Goal: Task Accomplishment & Management: Use online tool/utility

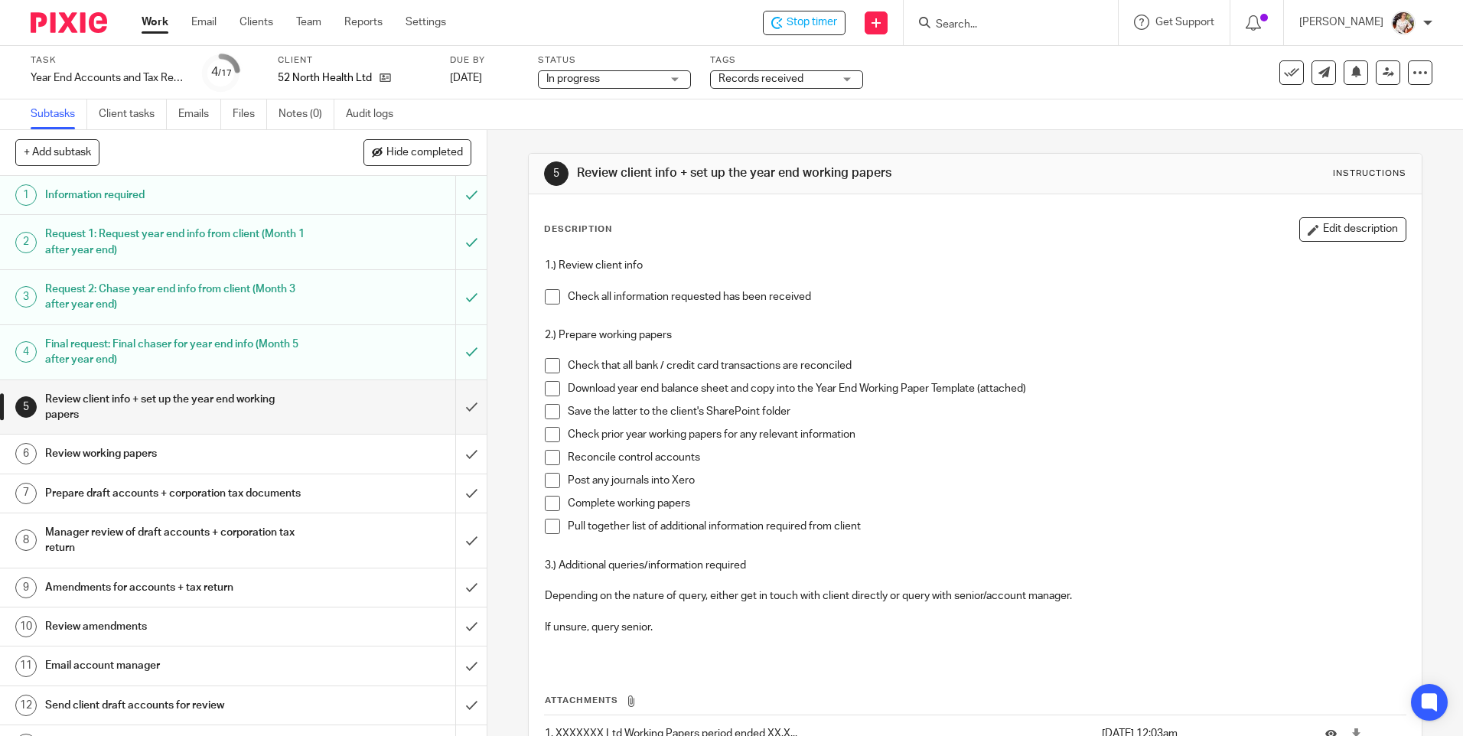
scroll to position [112, 0]
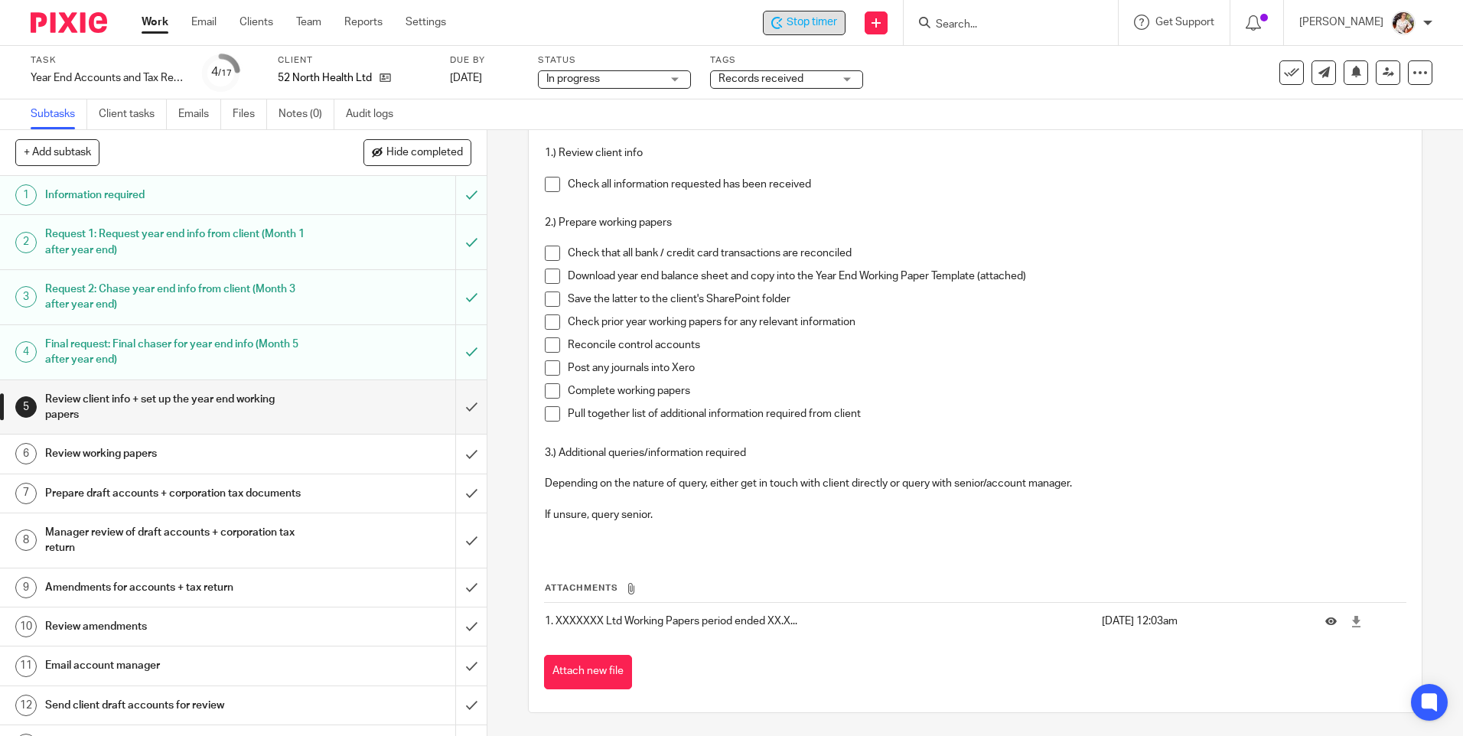
click at [823, 28] on span "Stop timer" at bounding box center [812, 23] width 51 height 16
click at [158, 23] on link "Work" at bounding box center [155, 22] width 27 height 15
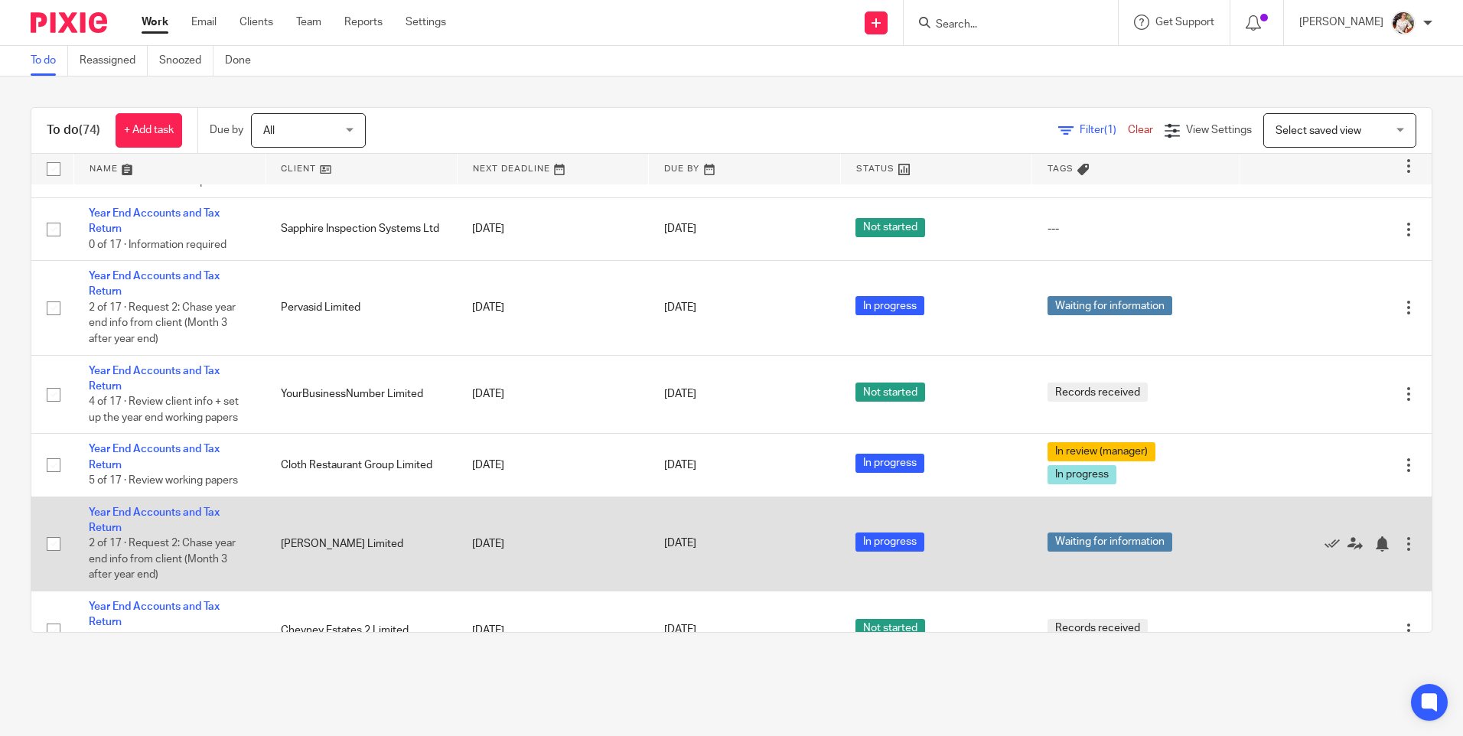
scroll to position [2908, 0]
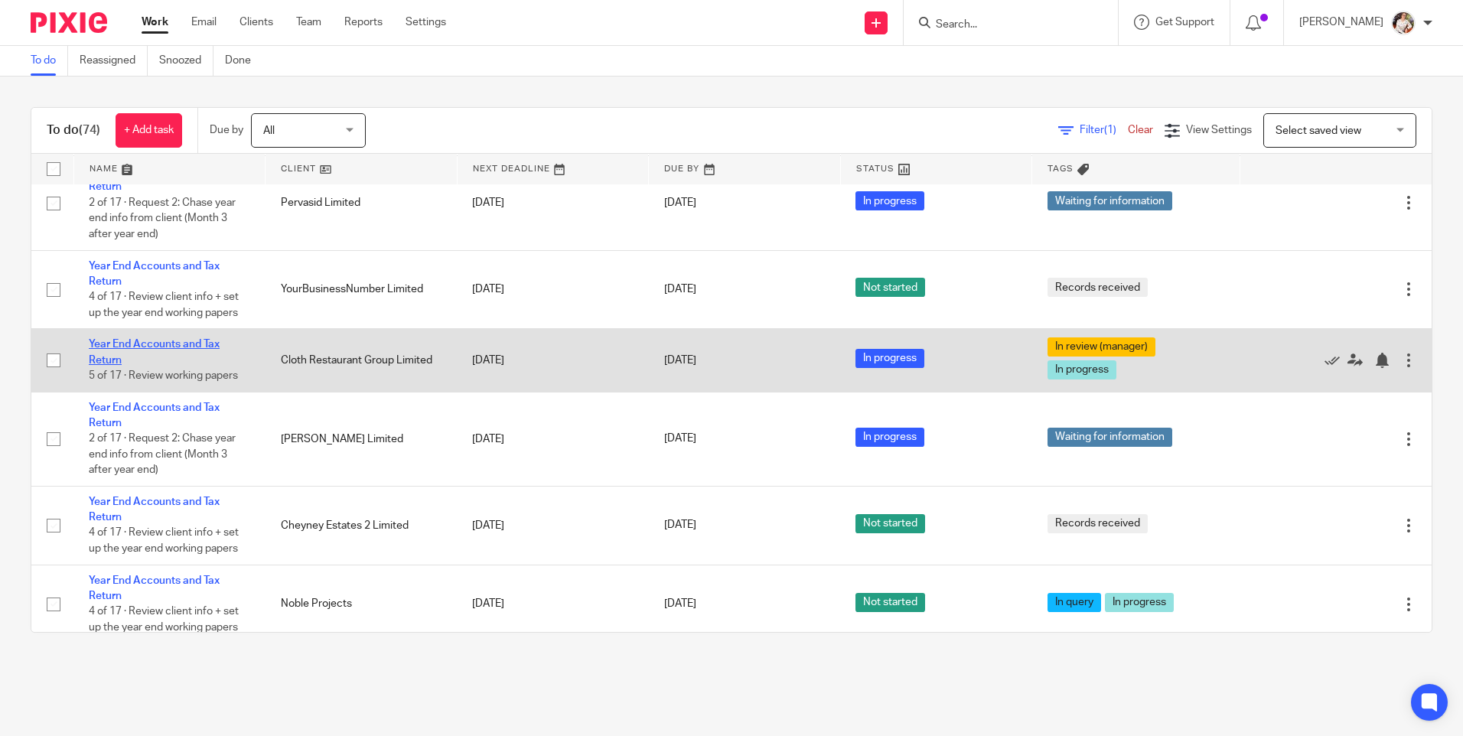
click at [173, 365] on link "Year End Accounts and Tax Return" at bounding box center [154, 352] width 131 height 26
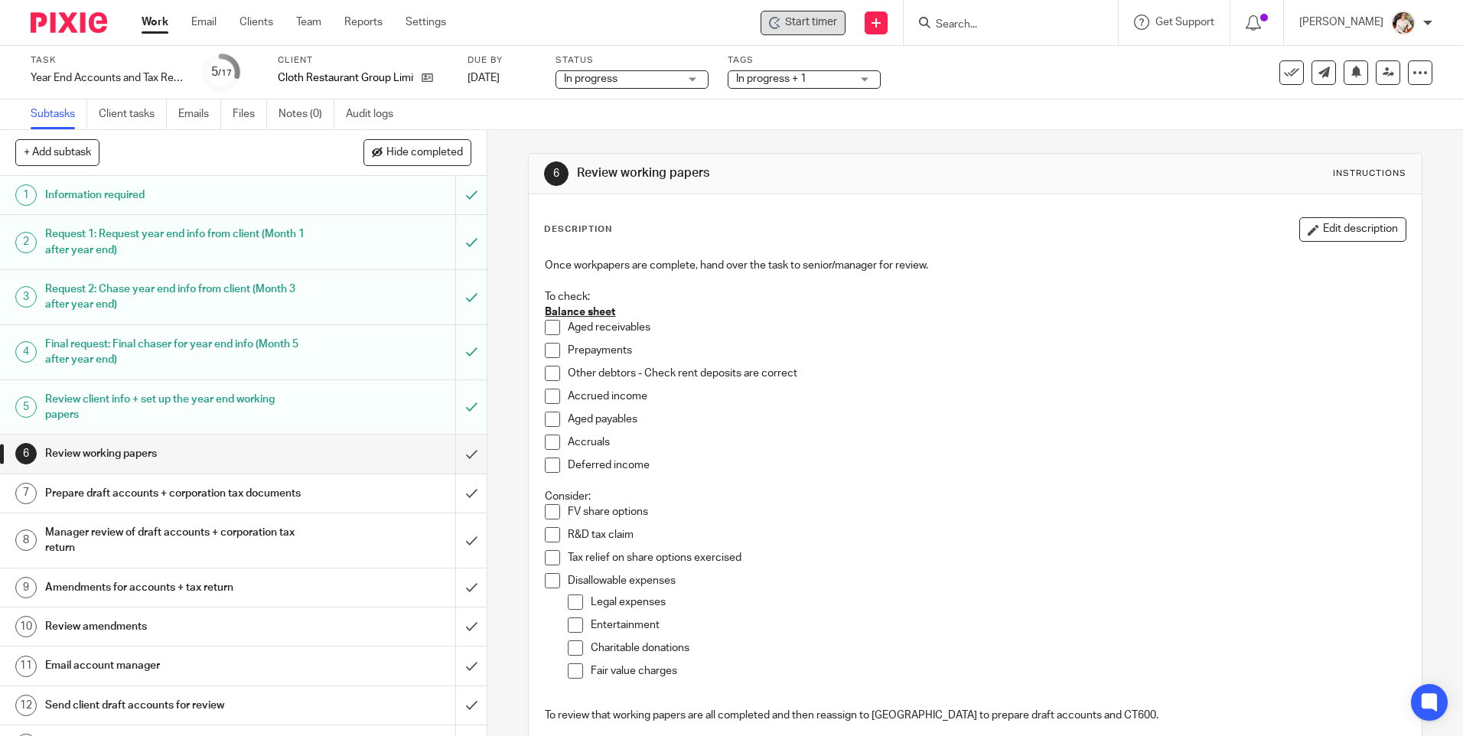
click at [805, 30] on span "Start timer" at bounding box center [811, 23] width 52 height 16
click at [794, 31] on div "Start timer" at bounding box center [803, 23] width 85 height 24
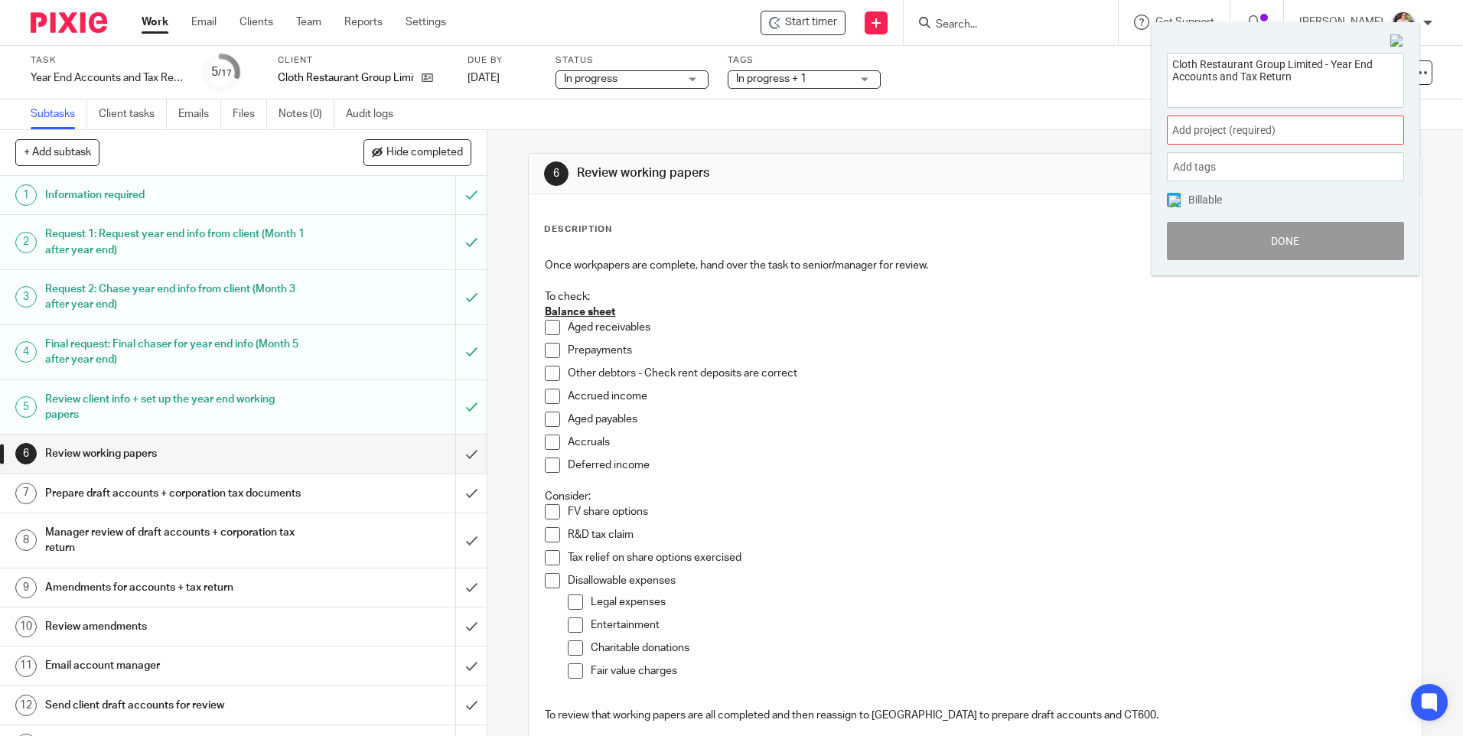
click at [1337, 119] on div "Add project (required) :" at bounding box center [1285, 130] width 237 height 29
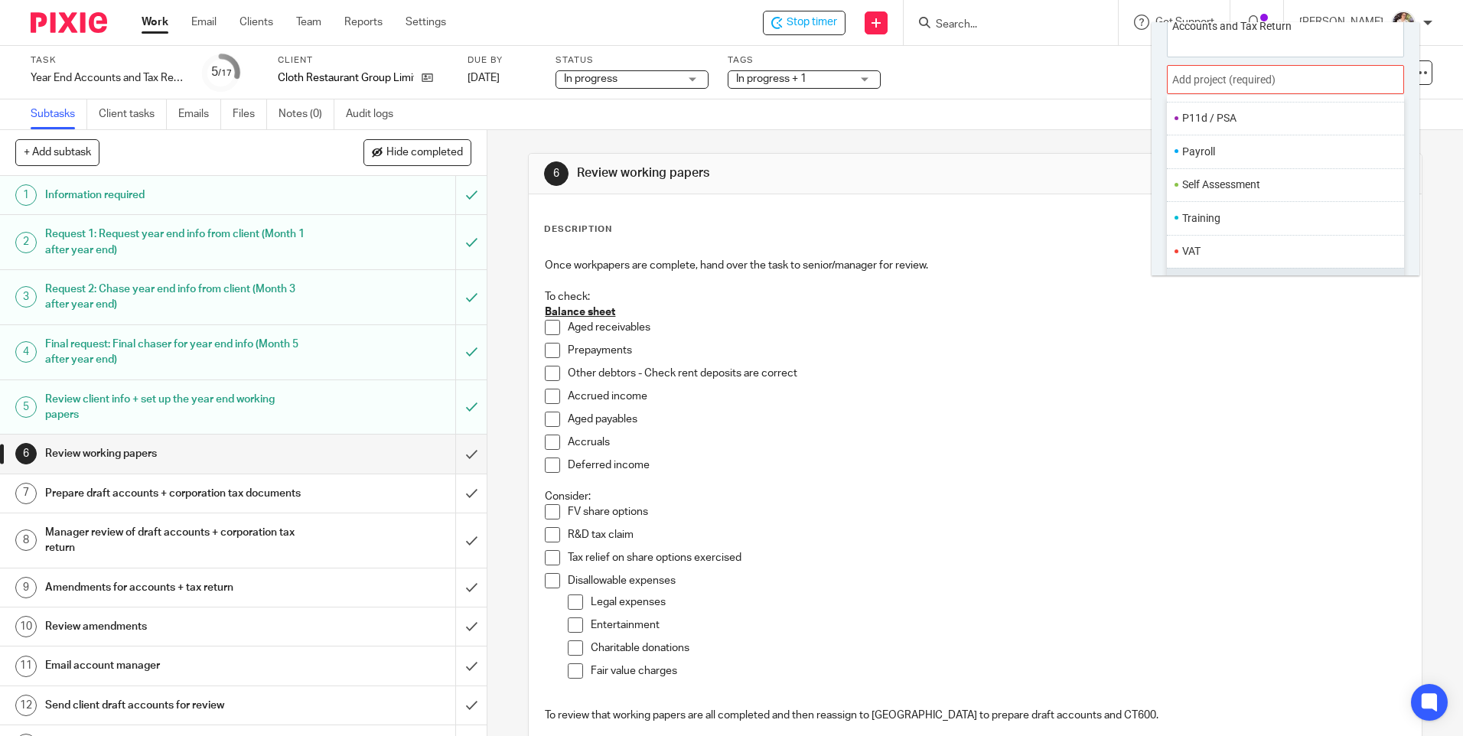
scroll to position [76, 0]
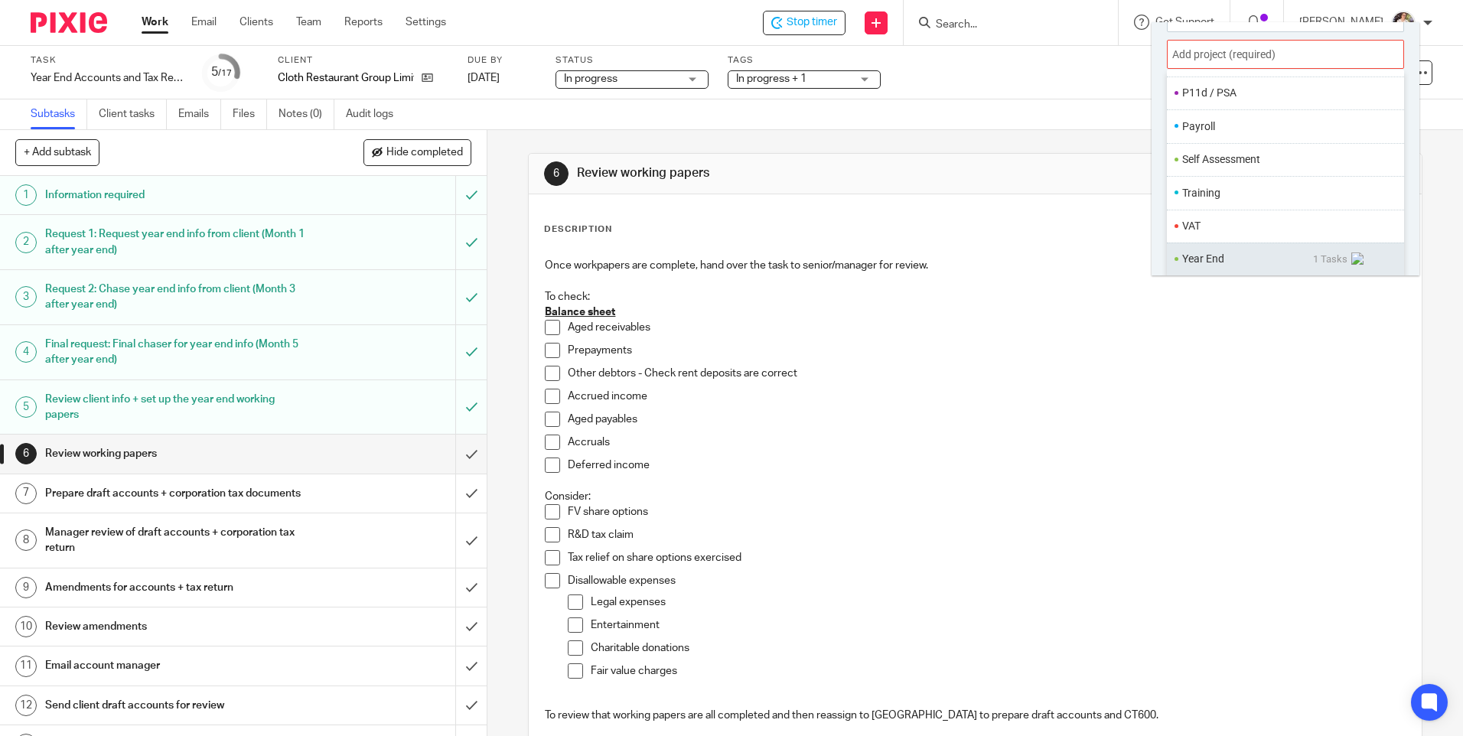
click at [1217, 249] on ul "Year End 1 Tasks" at bounding box center [1285, 259] width 237 height 33
click at [1214, 258] on li "Year End" at bounding box center [1247, 259] width 131 height 16
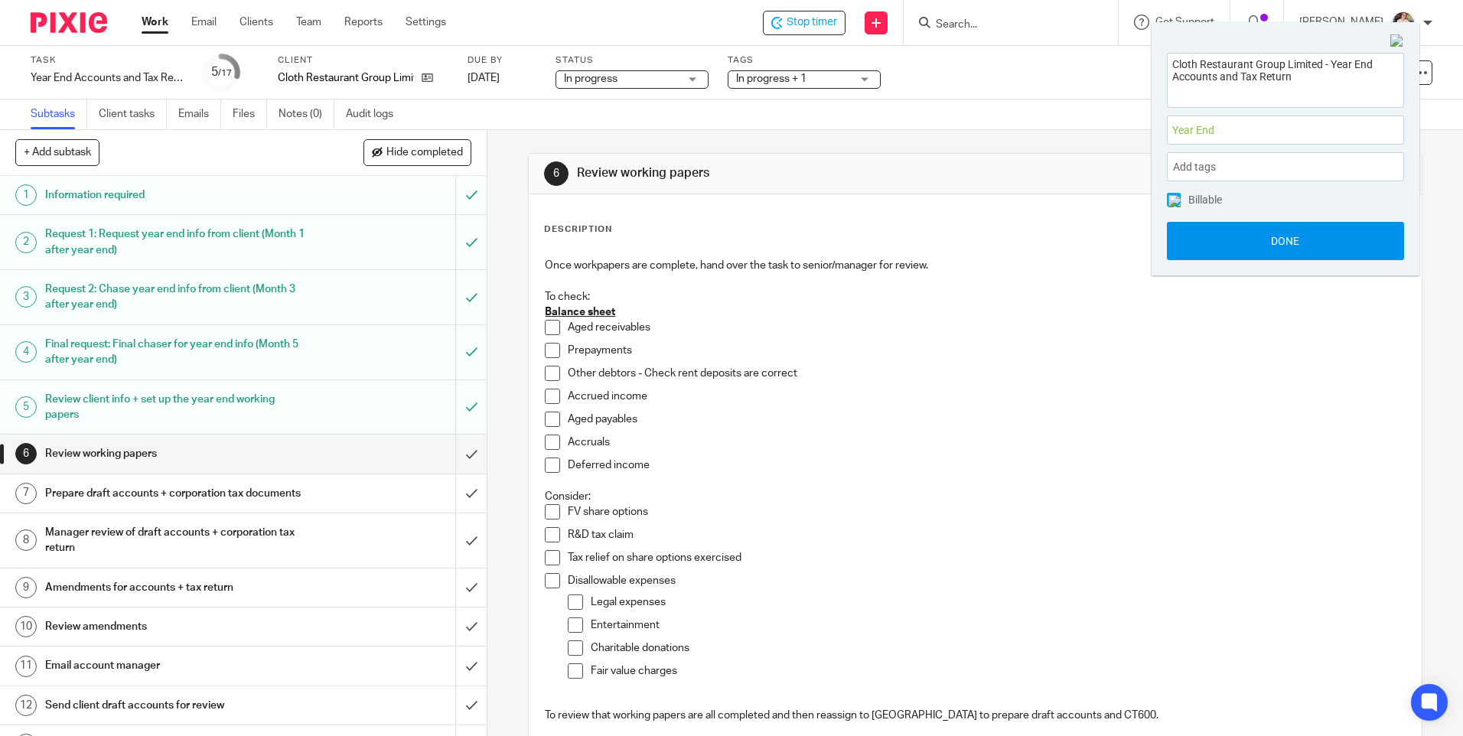
click at [1215, 240] on button "Done" at bounding box center [1285, 241] width 237 height 38
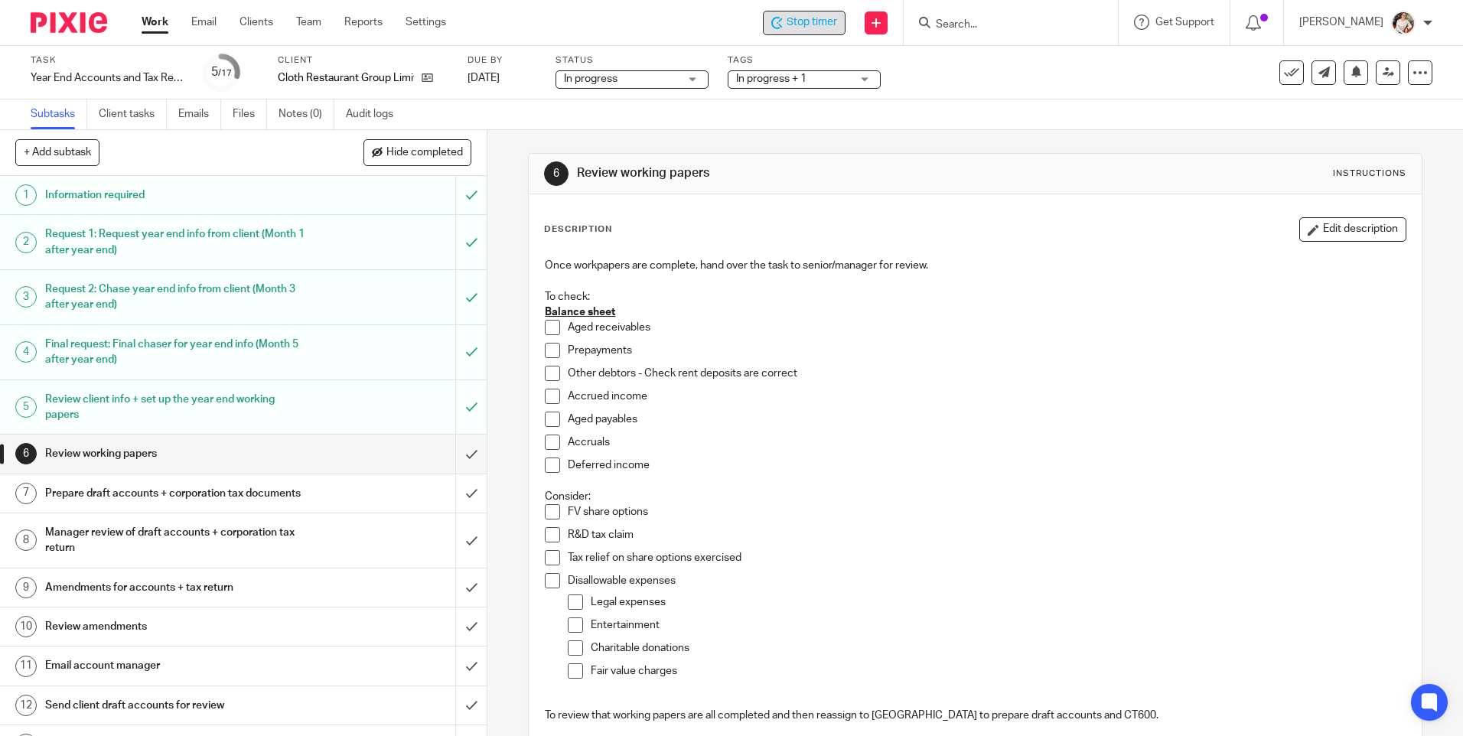
click at [800, 23] on span "Stop timer" at bounding box center [812, 23] width 51 height 16
click at [147, 22] on link "Work" at bounding box center [155, 22] width 27 height 15
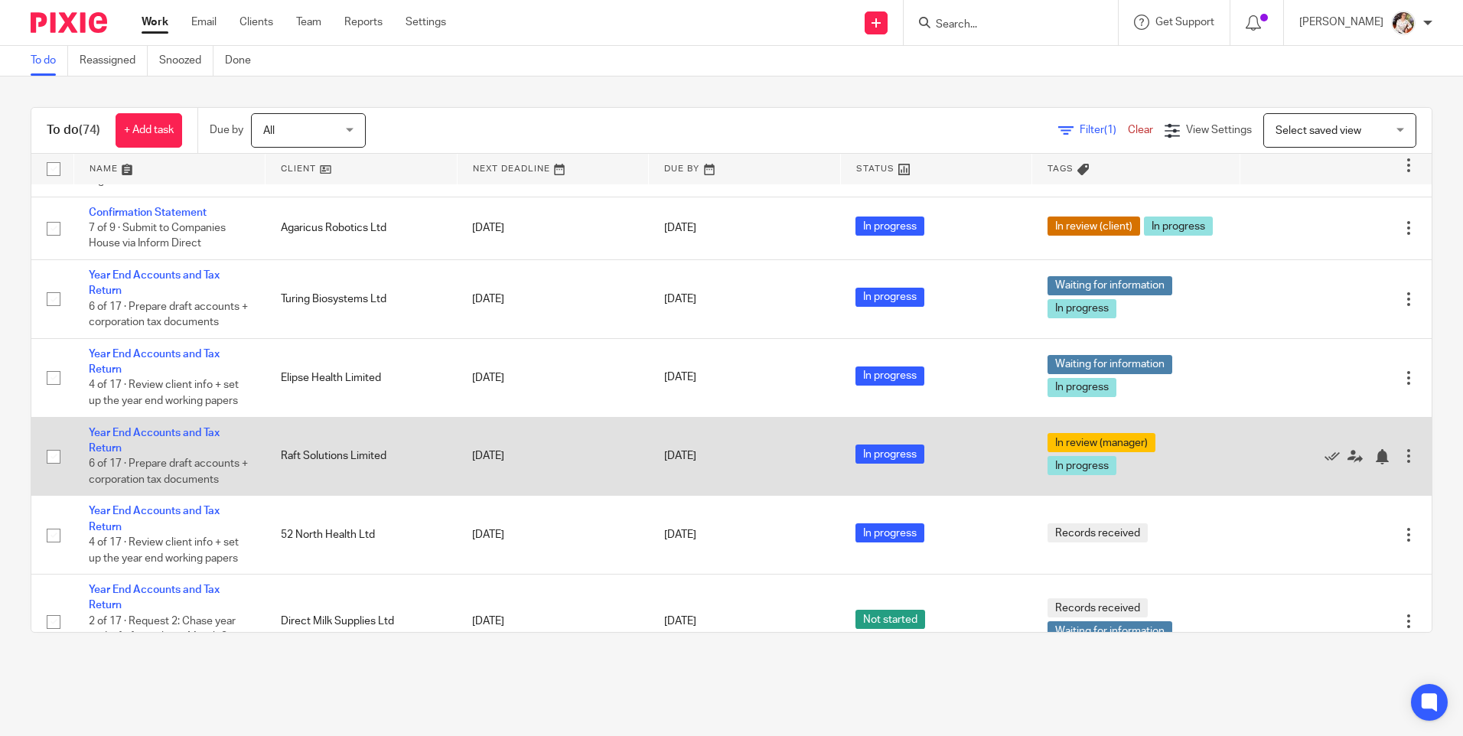
scroll to position [230, 0]
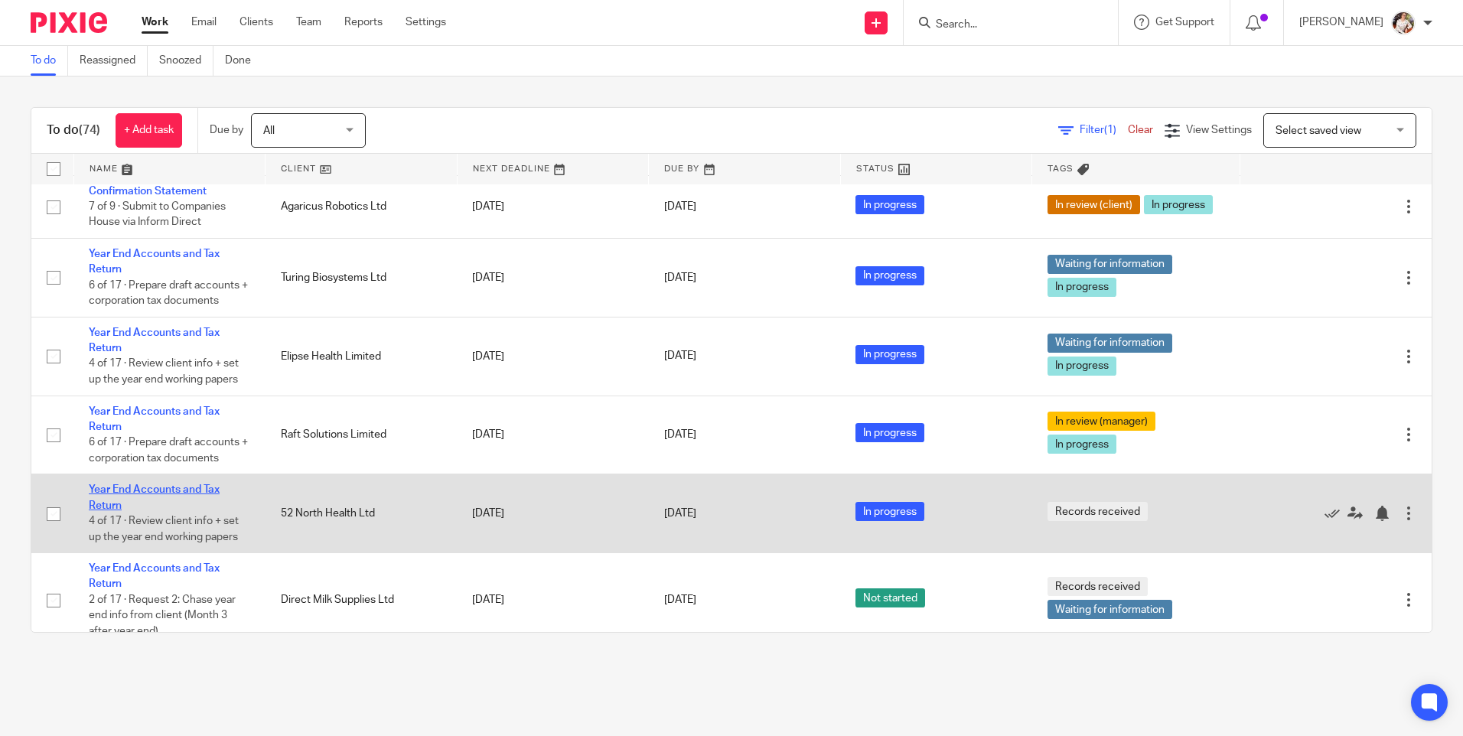
click at [148, 491] on link "Year End Accounts and Tax Return" at bounding box center [154, 497] width 131 height 26
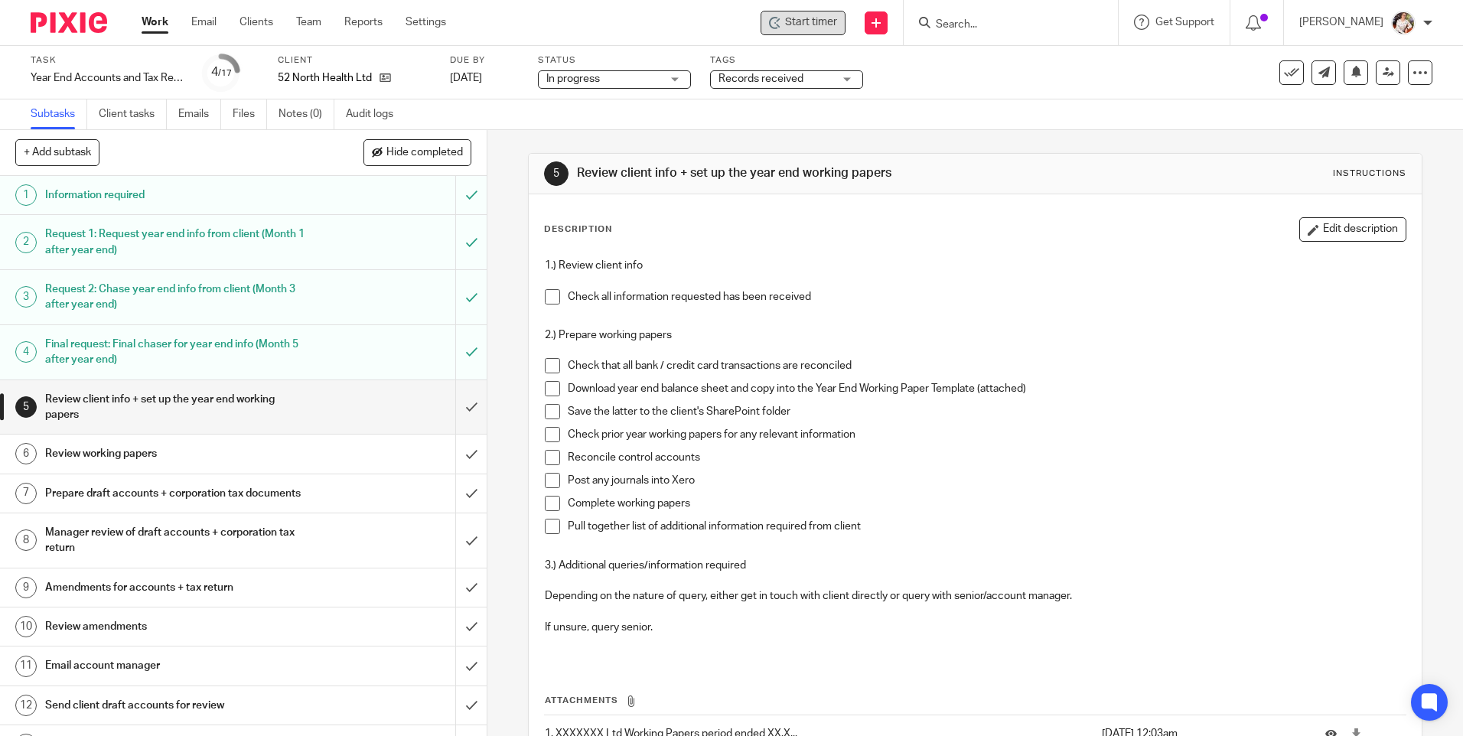
click at [829, 22] on span "Start timer" at bounding box center [811, 23] width 52 height 16
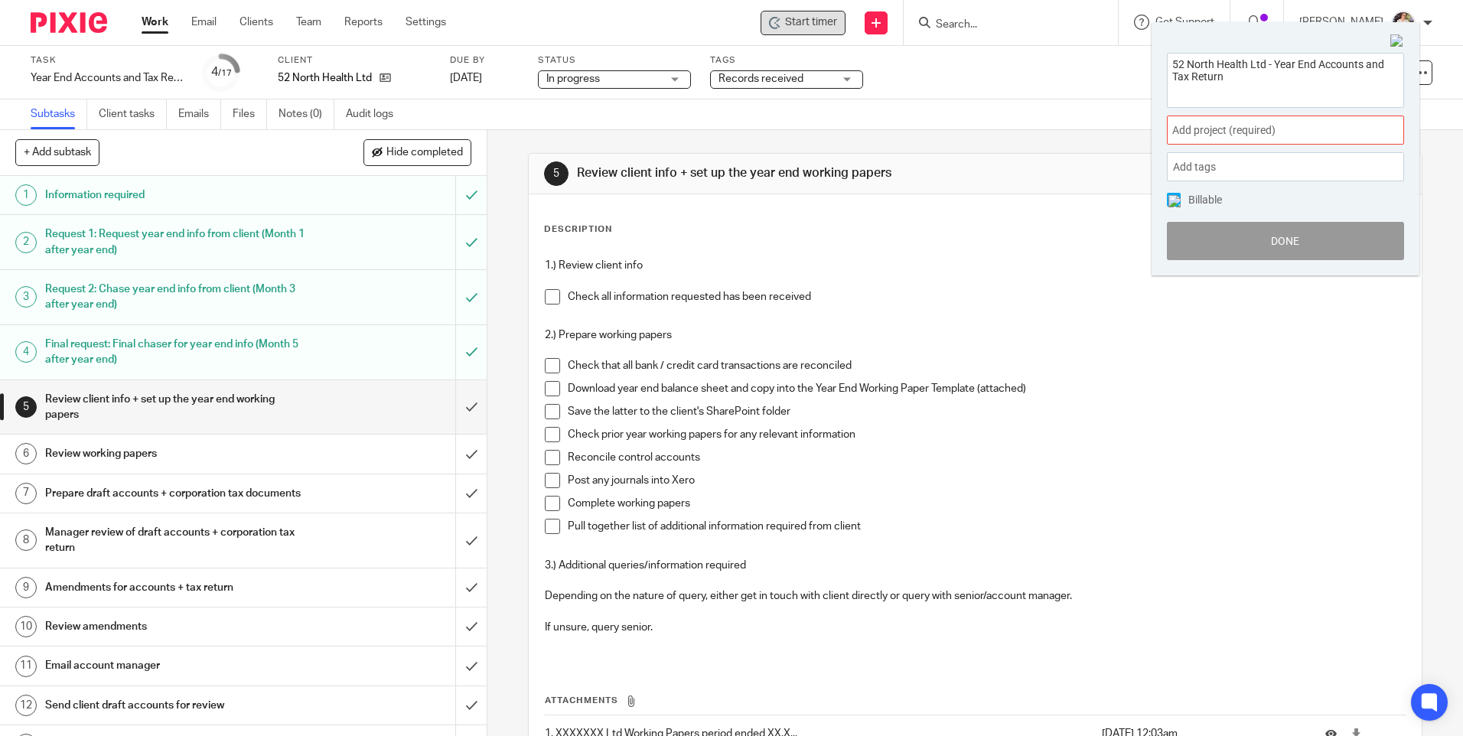
click at [1389, 136] on div "Add project (required) :" at bounding box center [1285, 130] width 237 height 29
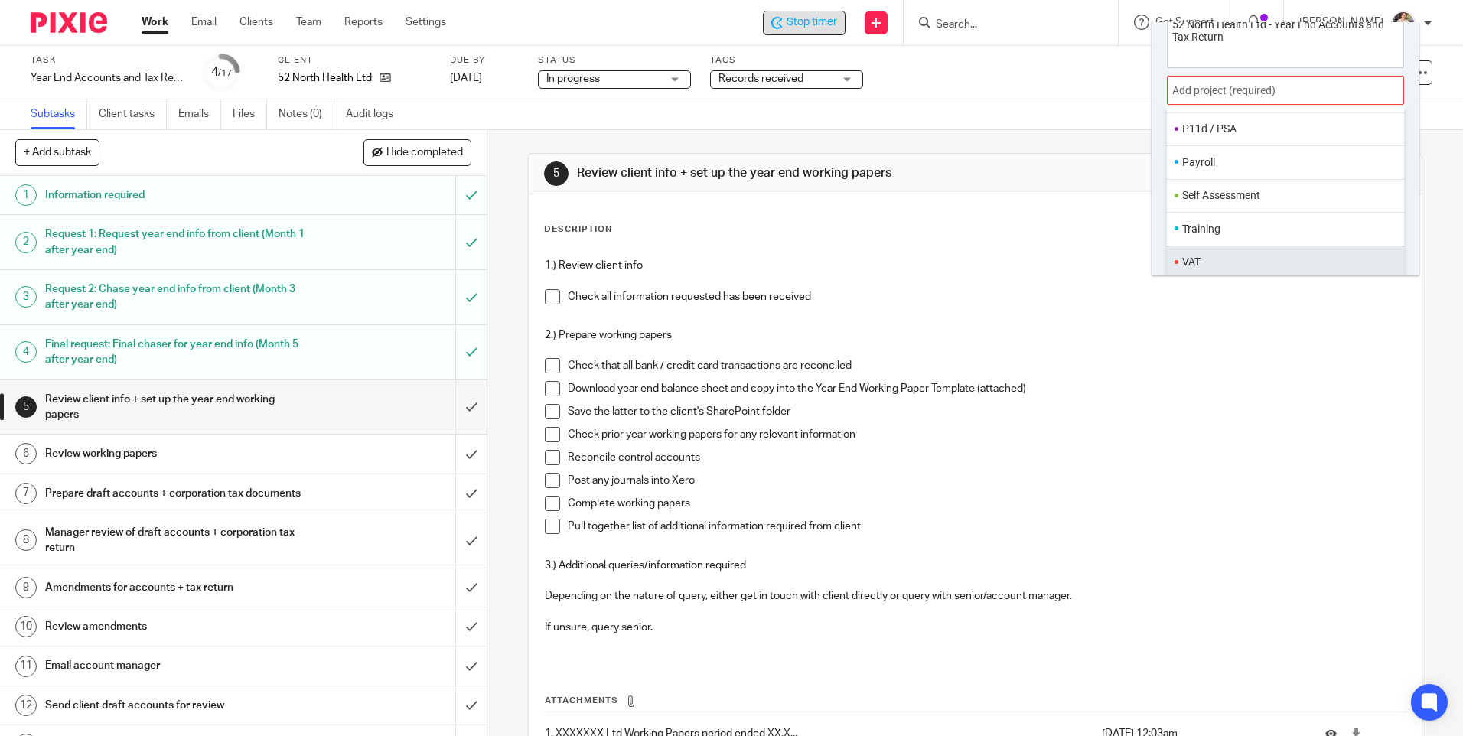
scroll to position [76, 0]
click at [1187, 266] on li "Year End" at bounding box center [1247, 259] width 131 height 16
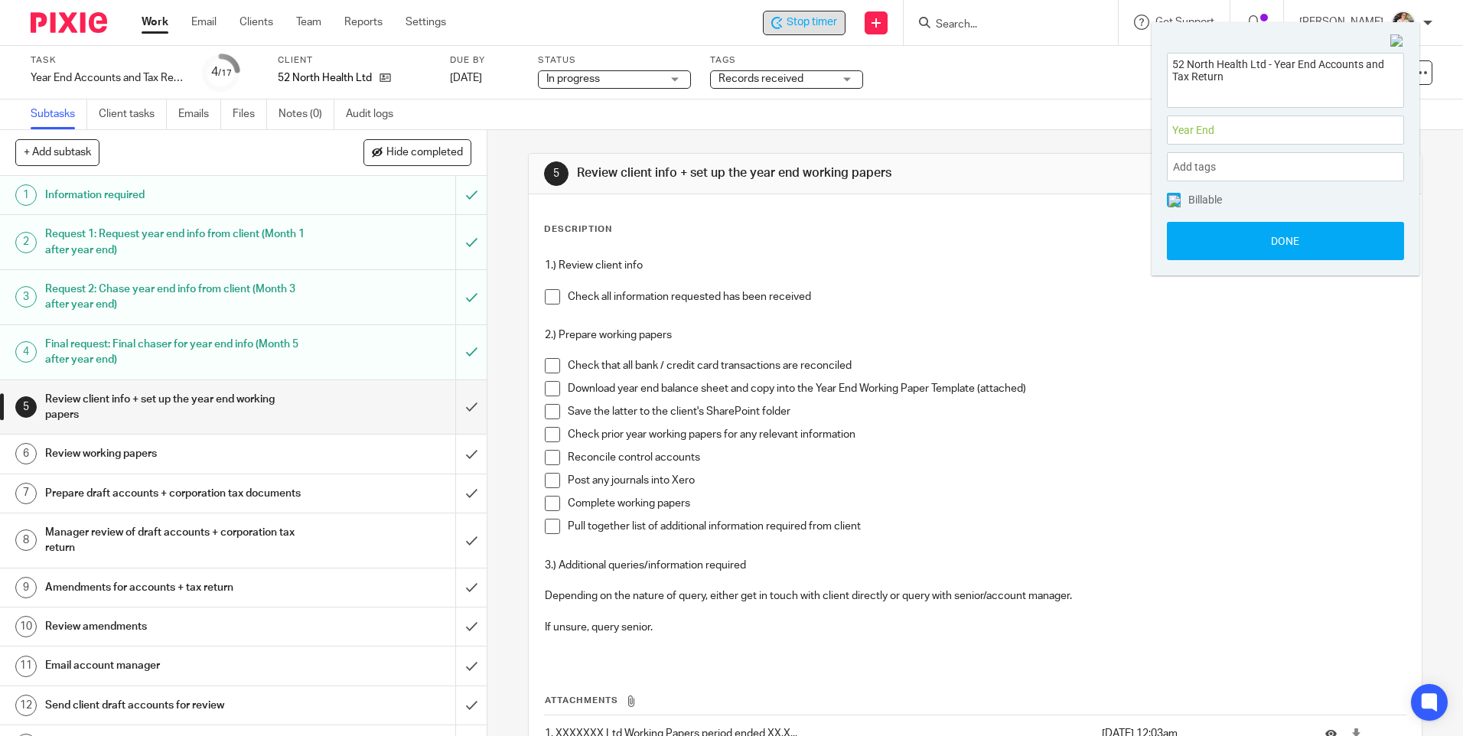
scroll to position [0, 0]
click at [1229, 248] on button "Done" at bounding box center [1285, 241] width 237 height 38
